Goal: Information Seeking & Learning: Learn about a topic

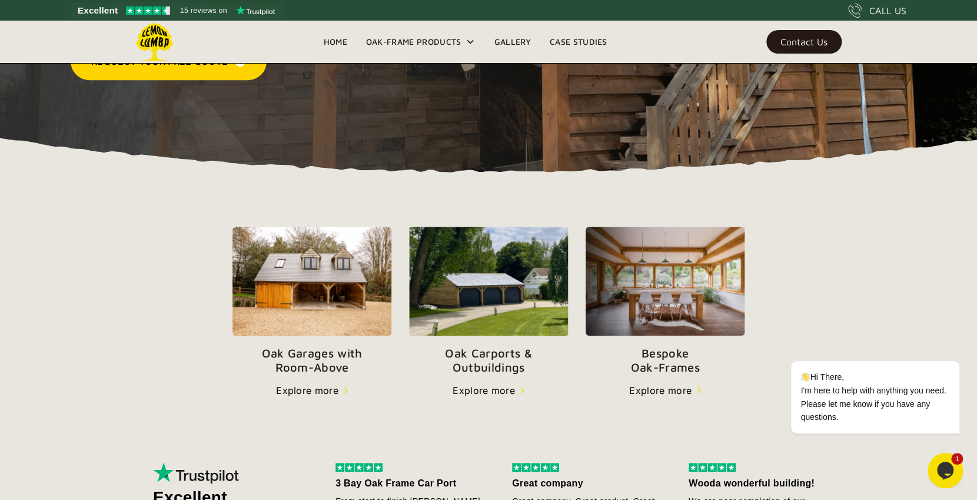
scroll to position [268, 0]
click at [497, 307] on img at bounding box center [488, 280] width 159 height 108
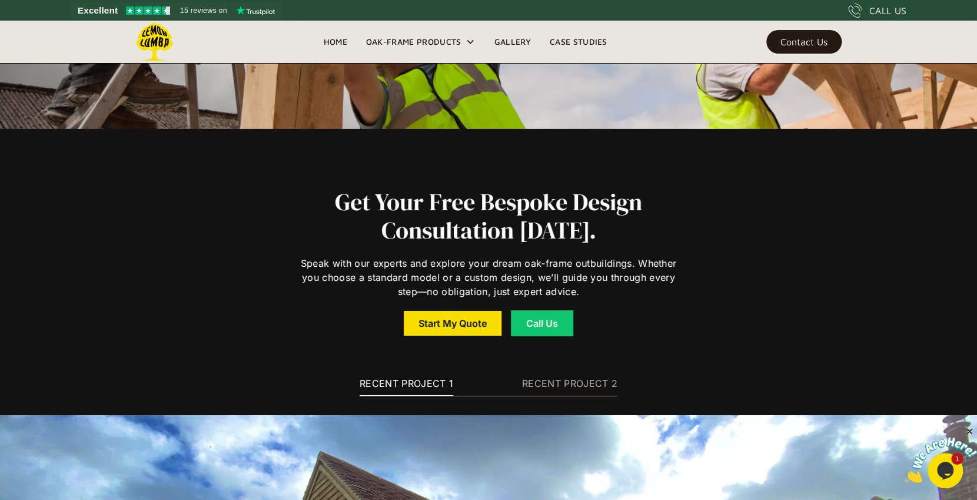
scroll to position [6937, 0]
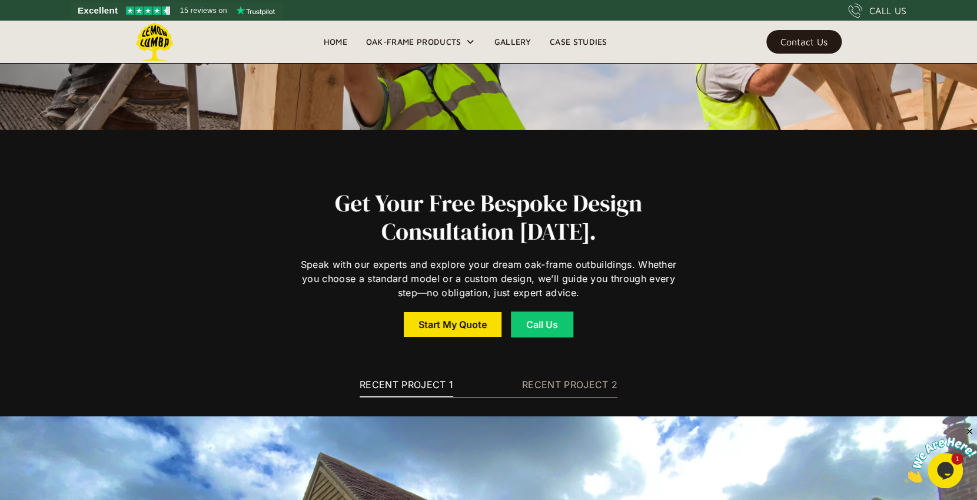
drag, startPoint x: 464, startPoint y: 380, endPoint x: 476, endPoint y: 379, distance: 11.8
click at [466, 380] on div "RECENT PROJECT 1 RECENT PROJECT 2" at bounding box center [489, 385] width 258 height 25
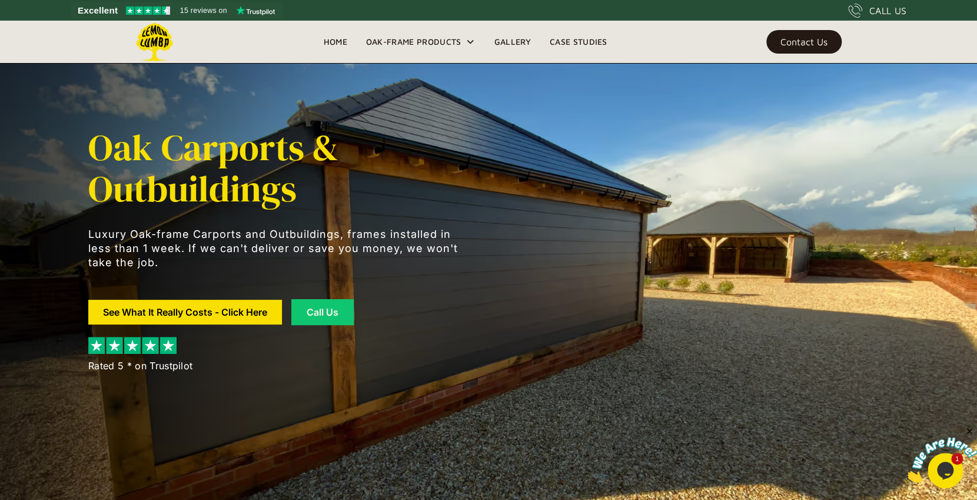
scroll to position [0, 0]
